Goal: Task Accomplishment & Management: Use online tool/utility

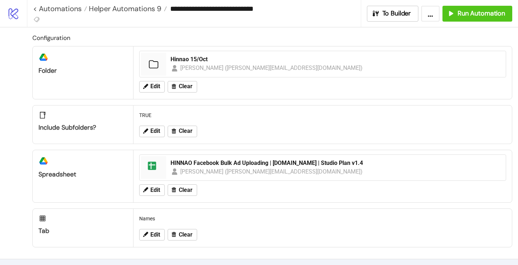
click at [154, 80] on div "Edit Clear" at bounding box center [322, 86] width 373 height 19
click at [153, 85] on span "Edit" at bounding box center [156, 86] width 10 height 6
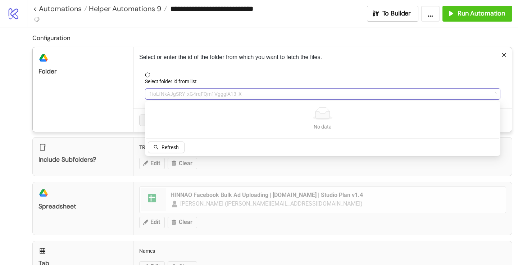
click at [163, 91] on span "1ioLfNkAJgSRY_xG4rqFQm1VggglA13_X" at bounding box center [322, 94] width 347 height 11
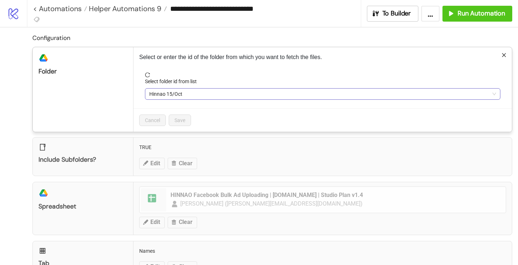
click at [164, 93] on span "Hinnao 15/Oct" at bounding box center [322, 94] width 347 height 11
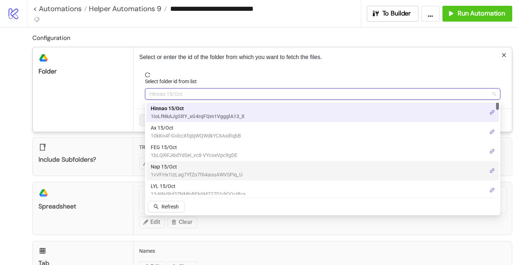
click at [165, 171] on span "1vVFHx1IzLag7YfZo7f64aouAWVSPiq_U" at bounding box center [197, 175] width 92 height 8
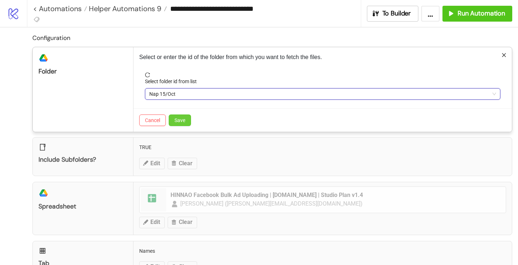
click at [180, 124] on button "Save" at bounding box center [180, 121] width 22 height 12
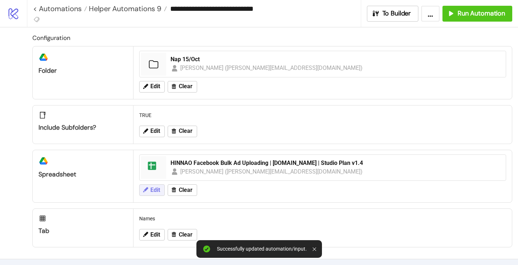
click at [153, 189] on span "Edit" at bounding box center [156, 190] width 10 height 6
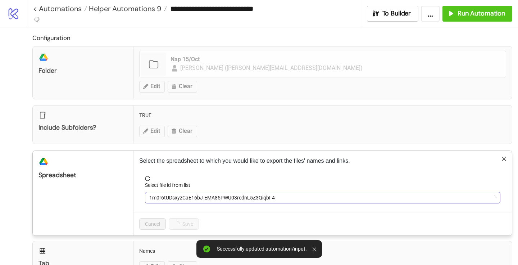
click at [168, 199] on span "1m0r6tUDsxyzCaE16bJ-EMA85PWU03rcdnL5Z3QiqbF4" at bounding box center [322, 197] width 347 height 11
click at [166, 198] on span "HINNAO Facebook Bulk Ad Uploading | [DOMAIN_NAME] | Studio Plan v1.4" at bounding box center [322, 197] width 347 height 11
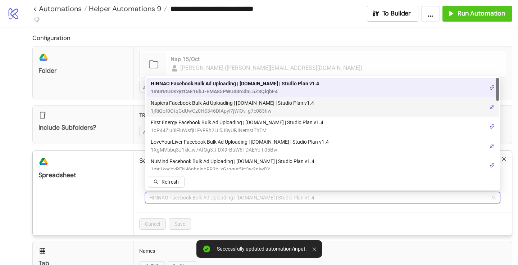
click at [187, 109] on span "1jRiQof0OtqGdUwCz0HS346DIApyl7jWlOv_g7e083hw" at bounding box center [232, 111] width 163 height 8
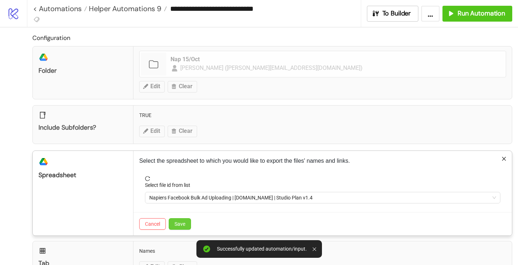
click at [180, 224] on span "Save" at bounding box center [180, 224] width 11 height 6
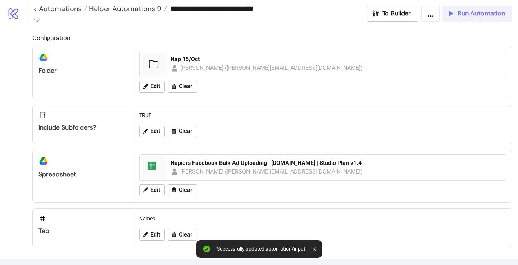
click at [479, 9] on button "Run Automation" at bounding box center [478, 14] width 70 height 16
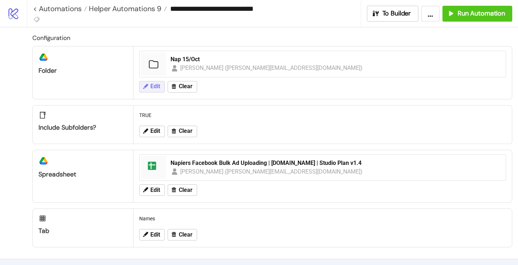
click at [160, 84] on span "Edit" at bounding box center [156, 86] width 10 height 6
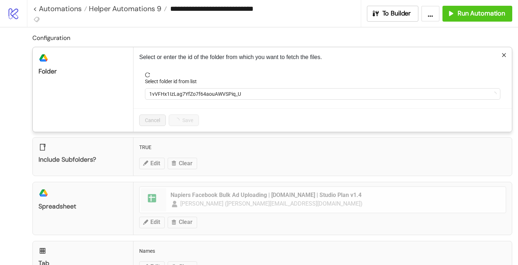
click at [174, 101] on form "Select folder id from list 1vVFHx1IzLag7YfZo7f64aouAWVSPiq_U" at bounding box center [322, 90] width 367 height 36
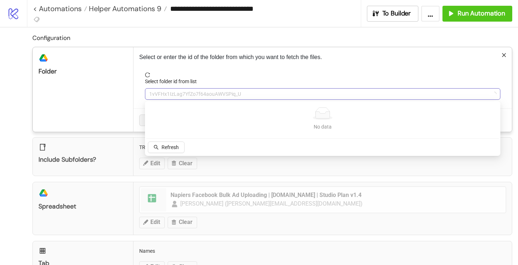
click at [174, 96] on span "1vVFHx1IzLag7YfZo7f64aouAWVSPiq_U" at bounding box center [322, 94] width 347 height 11
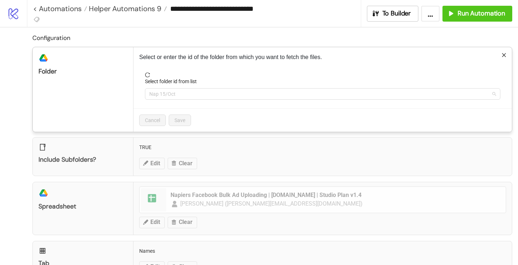
click at [174, 96] on span "Nap 15/Oct" at bounding box center [322, 94] width 347 height 11
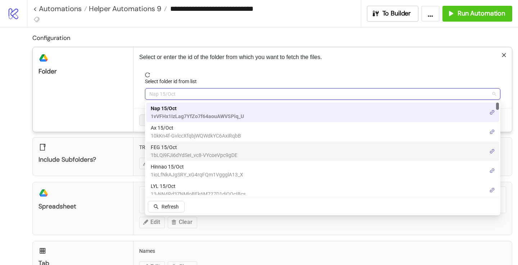
click at [167, 147] on span "FEG 15/Oct" at bounding box center [194, 147] width 87 height 8
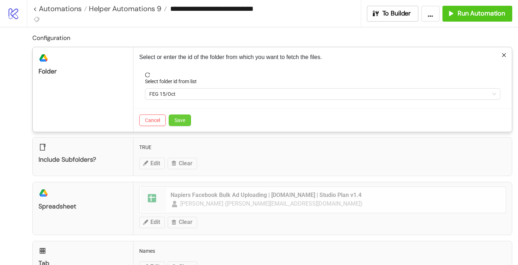
click at [182, 120] on span "Save" at bounding box center [180, 120] width 11 height 6
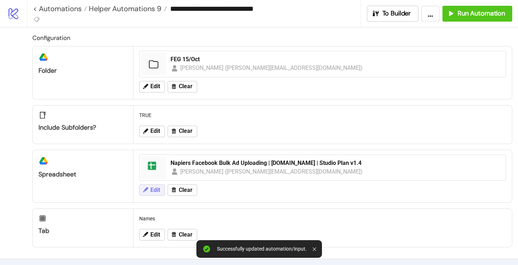
click at [153, 187] on span "Edit" at bounding box center [156, 190] width 10 height 6
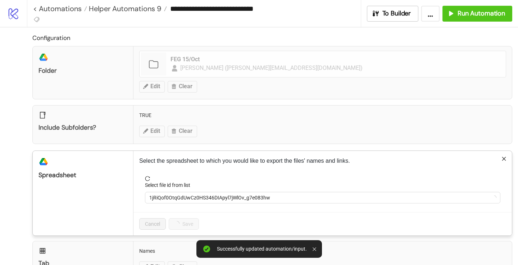
click at [160, 185] on label "Select file id from list" at bounding box center [170, 185] width 50 height 8
click at [160, 192] on input "Select file id from list" at bounding box center [319, 197] width 341 height 11
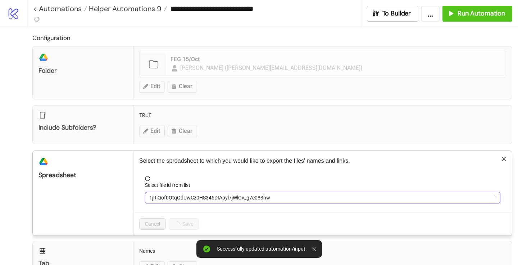
click at [160, 188] on label "Select file id from list" at bounding box center [170, 185] width 50 height 8
click at [160, 192] on input "Select file id from list" at bounding box center [319, 197] width 341 height 11
click at [160, 193] on span "1jRiQof0OtqGdUwCz0HS346DIApyl7jWlOv_g7e083hw" at bounding box center [322, 197] width 347 height 11
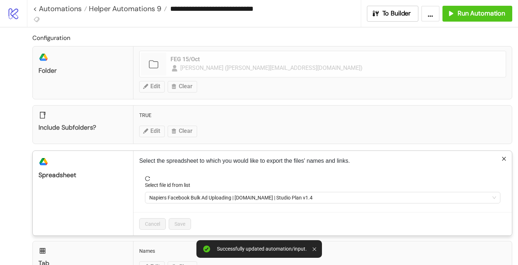
click at [167, 195] on span "Napiers Facebook Bulk Ad Uploading | [DOMAIN_NAME] | Studio Plan v1.4" at bounding box center [322, 197] width 347 height 11
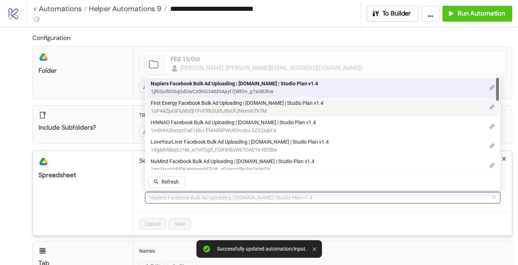
click at [176, 104] on span "First Energy Facebook Bulk Ad Uploading | [DOMAIN_NAME] | Studio Plan v1.4" at bounding box center [237, 103] width 173 height 8
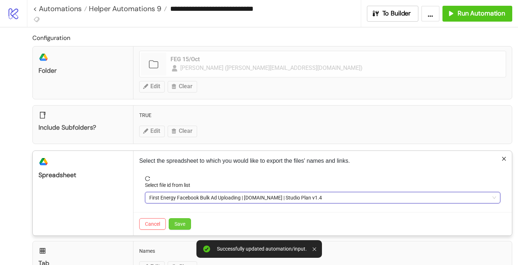
click at [180, 222] on span "Save" at bounding box center [180, 224] width 11 height 6
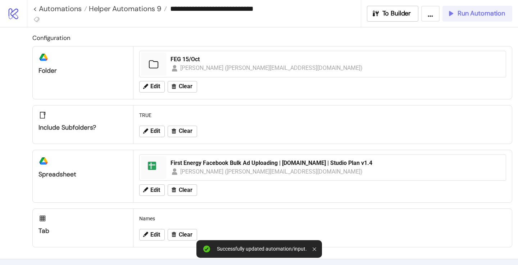
click at [480, 14] on span "Run Automation" at bounding box center [482, 13] width 48 height 8
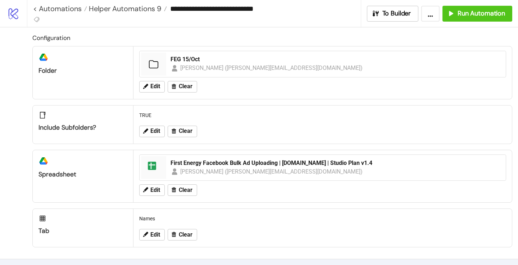
click at [147, 94] on div "Edit Clear" at bounding box center [322, 86] width 373 height 19
click at [147, 91] on button "Edit" at bounding box center [152, 87] width 26 height 12
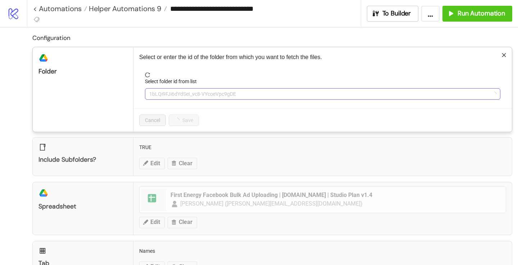
click at [164, 97] on span "1bLQi9FJi6dYdSeI_vc8-VYcoeVpc9gDE" at bounding box center [322, 94] width 347 height 11
click at [164, 97] on span "FEG 15/Oct" at bounding box center [322, 94] width 347 height 11
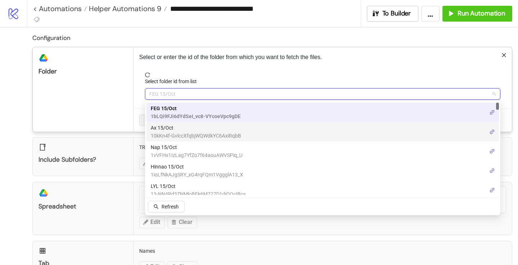
click at [164, 128] on span "Ax 15/Oct" at bounding box center [196, 128] width 90 height 8
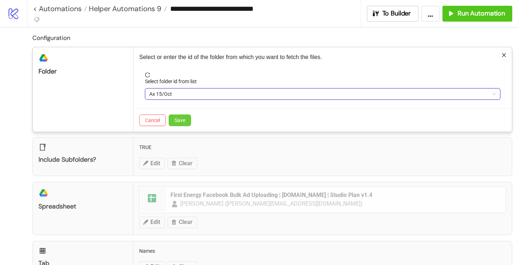
click at [177, 119] on span "Save" at bounding box center [180, 120] width 11 height 6
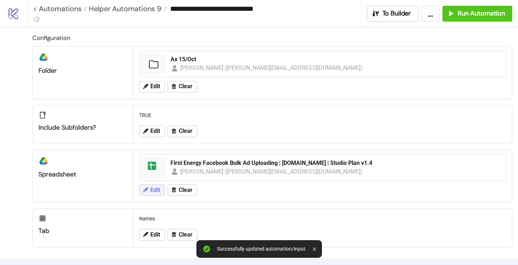
click at [156, 192] on span "Edit" at bounding box center [156, 190] width 10 height 6
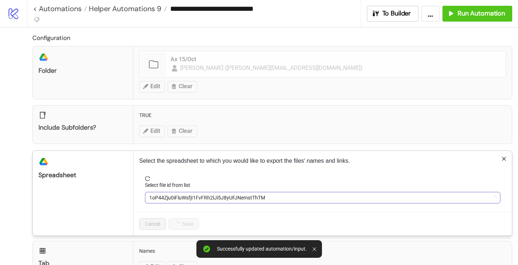
click at [160, 197] on span "1oP44Zju0iFluWsfjI1FvFRh2lJi5J8yUFJNemstThTM" at bounding box center [322, 197] width 347 height 11
click at [160, 197] on span "First Energy Facebook Bulk Ad Uploading | [DOMAIN_NAME] | Studio Plan v1.4" at bounding box center [322, 197] width 347 height 11
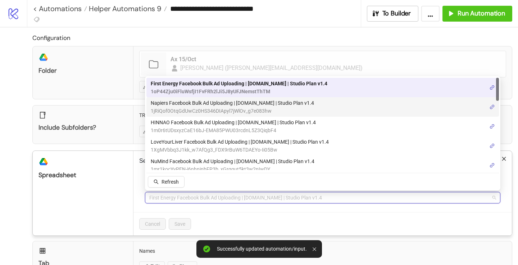
click at [184, 104] on span "Napiers Facebook Bulk Ad Uploading | [DOMAIN_NAME] | Studio Plan v1.4" at bounding box center [232, 103] width 163 height 8
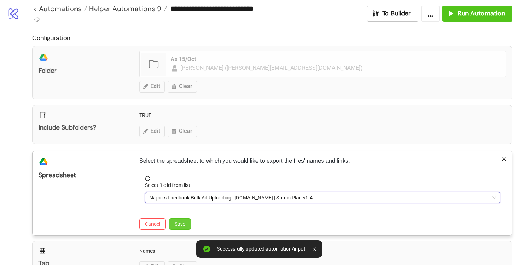
click at [179, 227] on button "Save" at bounding box center [180, 224] width 22 height 12
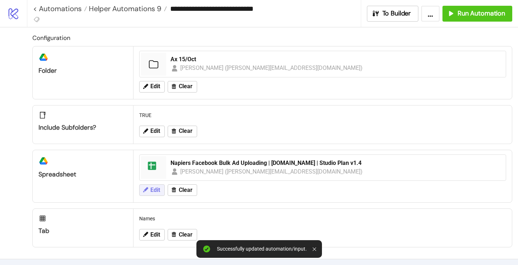
click at [154, 188] on span "Edit" at bounding box center [156, 190] width 10 height 6
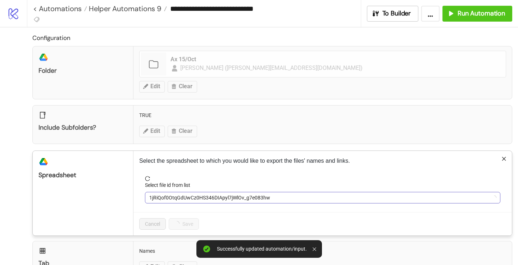
click at [159, 194] on span "1jRiQof0OtqGdUwCz0HS346DIApyl7jWlOv_g7e083hw" at bounding box center [322, 197] width 347 height 11
click at [159, 195] on span "Napiers Facebook Bulk Ad Uploading | [DOMAIN_NAME] | Studio Plan v1.4" at bounding box center [322, 197] width 347 height 11
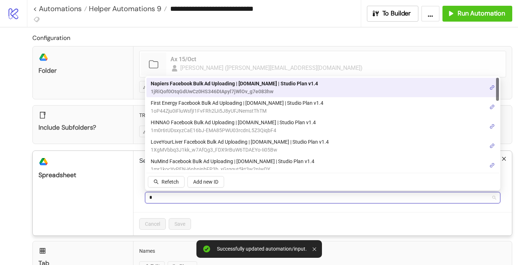
type input "**"
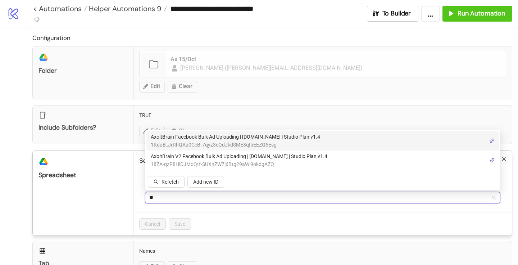
click at [174, 136] on span "AxoltBrain Facebook Bulk Ad Uploading | [DOMAIN_NAME] | Studio Plan v1.4" at bounding box center [236, 137] width 170 height 8
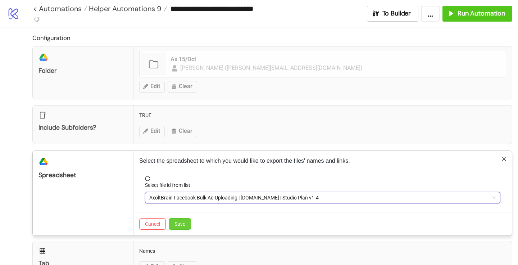
click at [181, 224] on span "Save" at bounding box center [180, 224] width 11 height 6
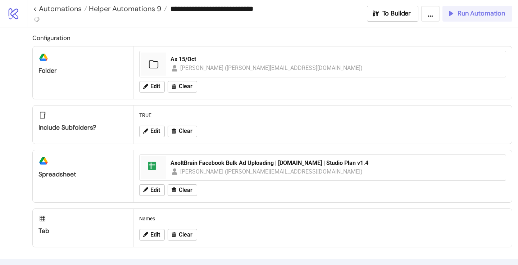
click at [455, 13] on div "Run Automation" at bounding box center [476, 13] width 58 height 8
